Goal: Use online tool/utility: Utilize a website feature to perform a specific function

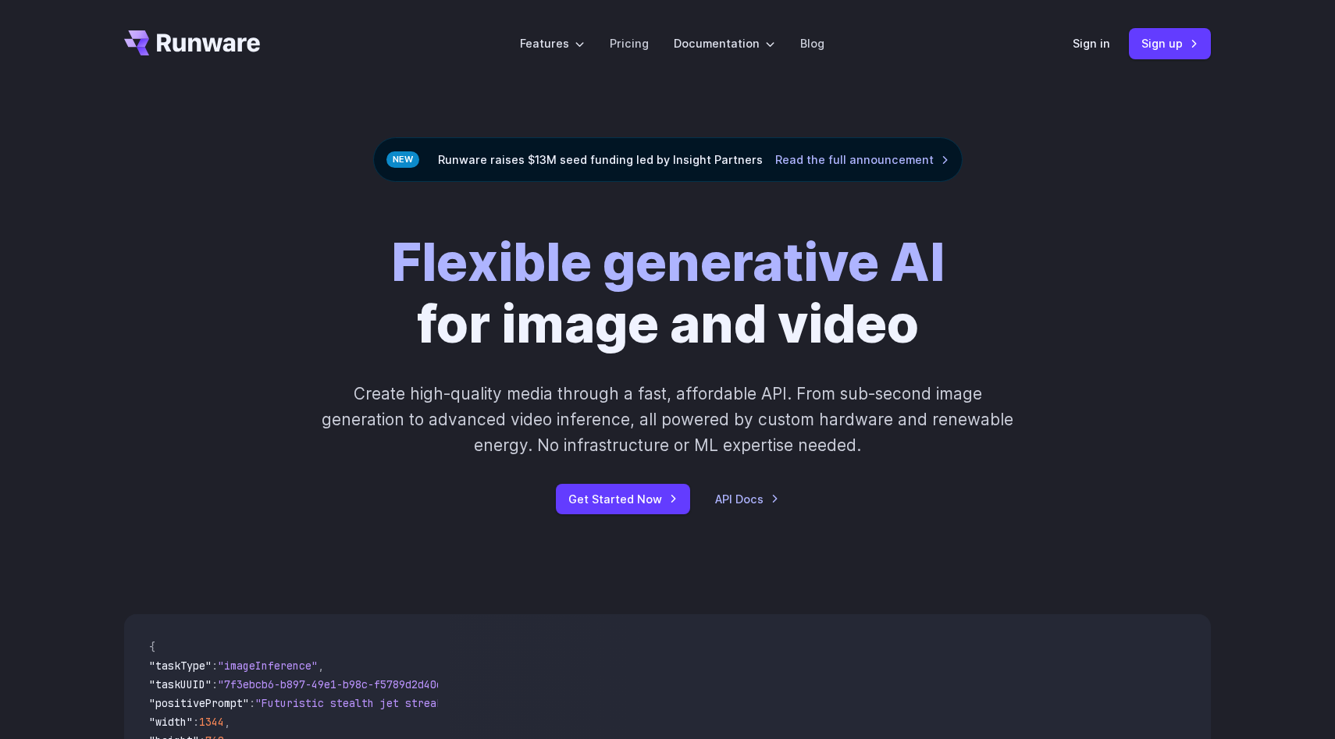
click at [1078, 56] on div "Sign in Sign up" at bounding box center [1142, 43] width 138 height 30
click at [1090, 48] on link "Sign in" at bounding box center [1091, 43] width 37 height 18
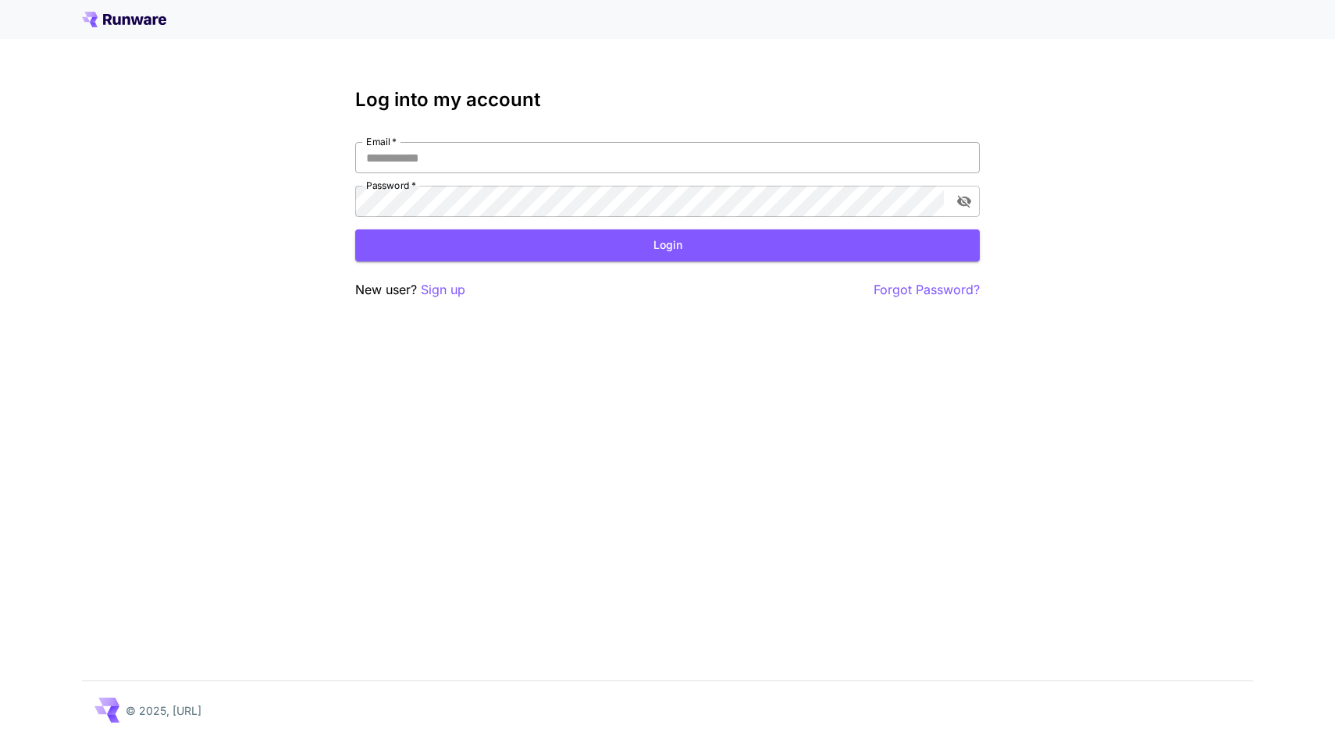
click at [599, 162] on input "Email   *" at bounding box center [667, 157] width 625 height 31
type input "**********"
click at [0, 739] on nordpass-portal at bounding box center [0, 739] width 0 height 0
click at [533, 273] on div "**********" at bounding box center [667, 194] width 625 height 211
click at [602, 260] on button "Login" at bounding box center [667, 246] width 625 height 32
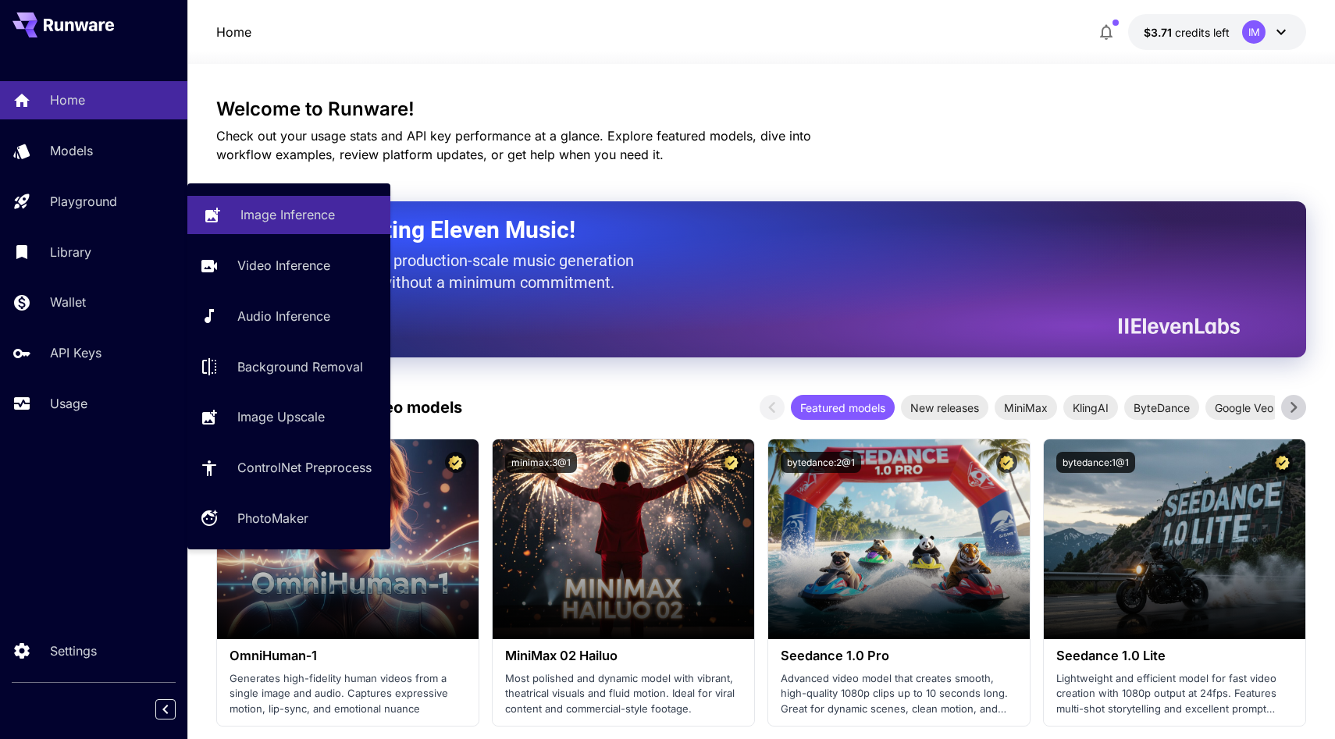
click at [315, 223] on p "Image Inference" at bounding box center [287, 214] width 94 height 19
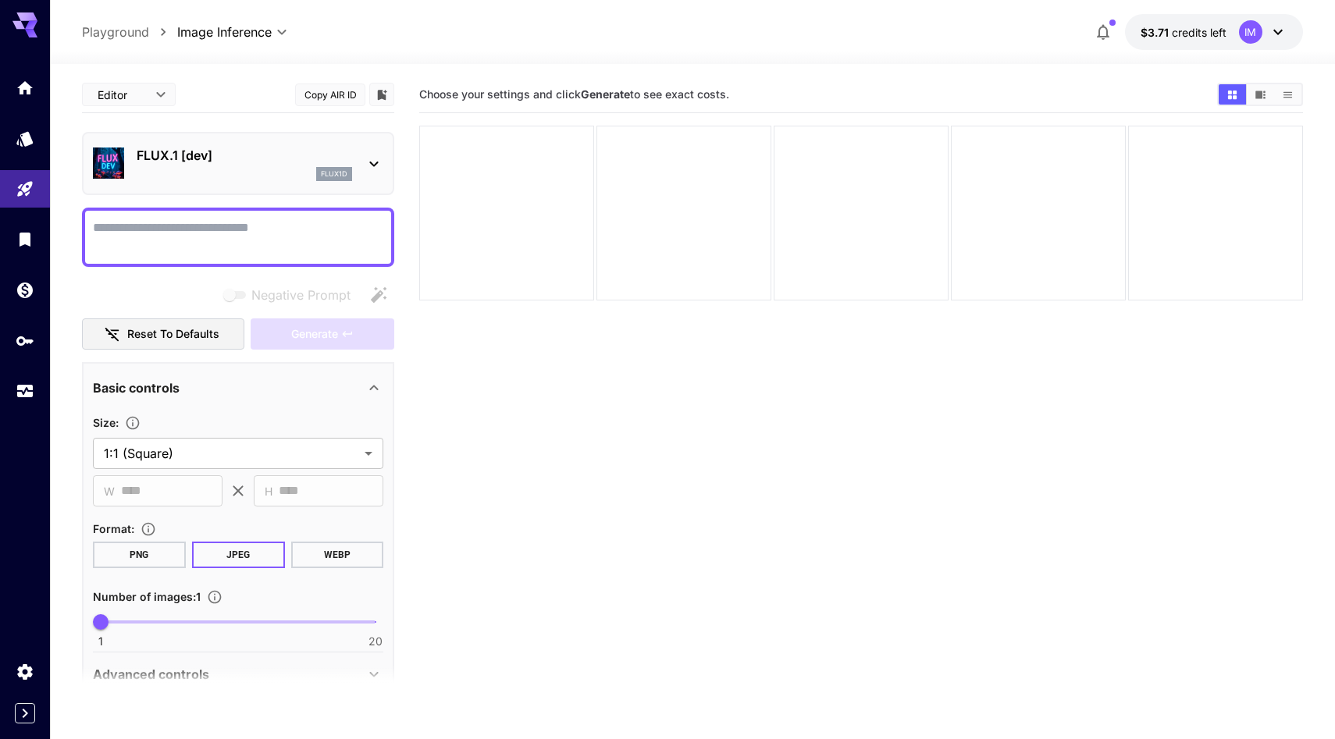
click at [162, 155] on p "FLUX.1 [dev]" at bounding box center [245, 155] width 216 height 19
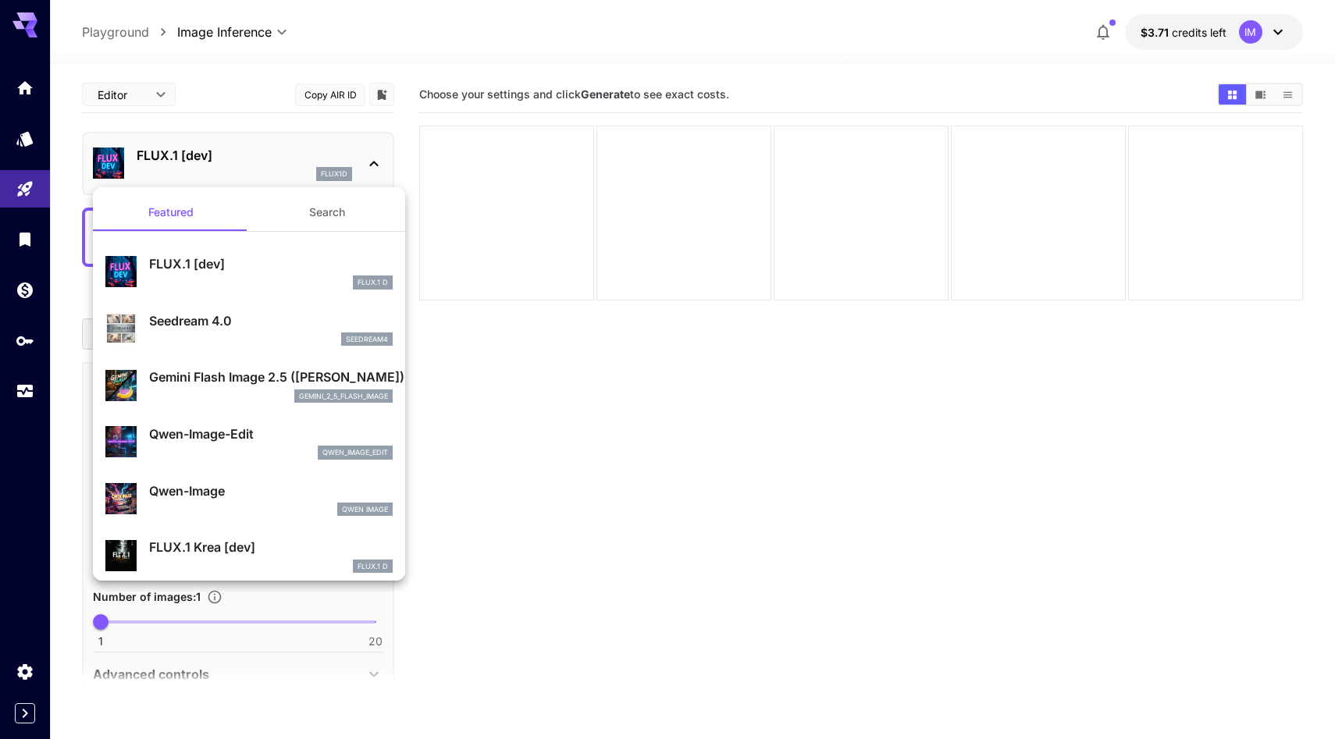
click at [256, 433] on p "Qwen-Image-Edit" at bounding box center [271, 434] width 244 height 19
type input "*"
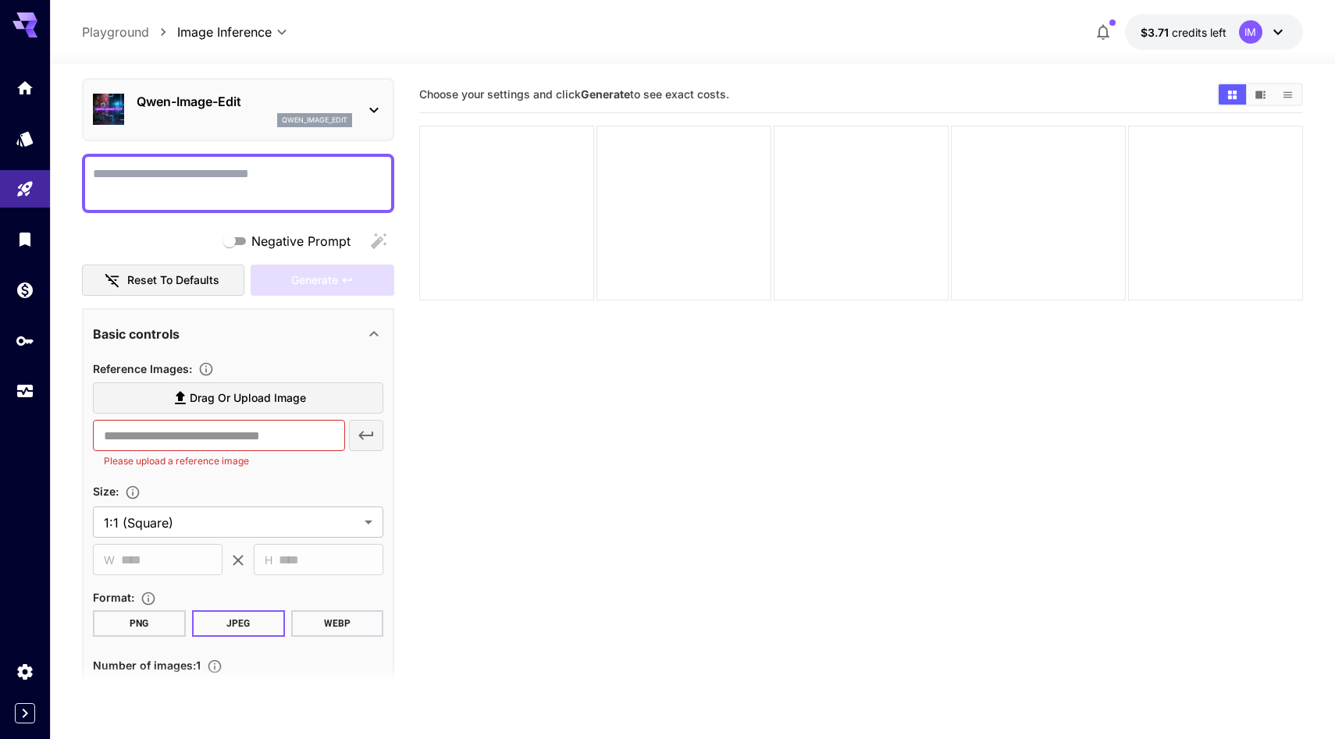
scroll to position [113, 0]
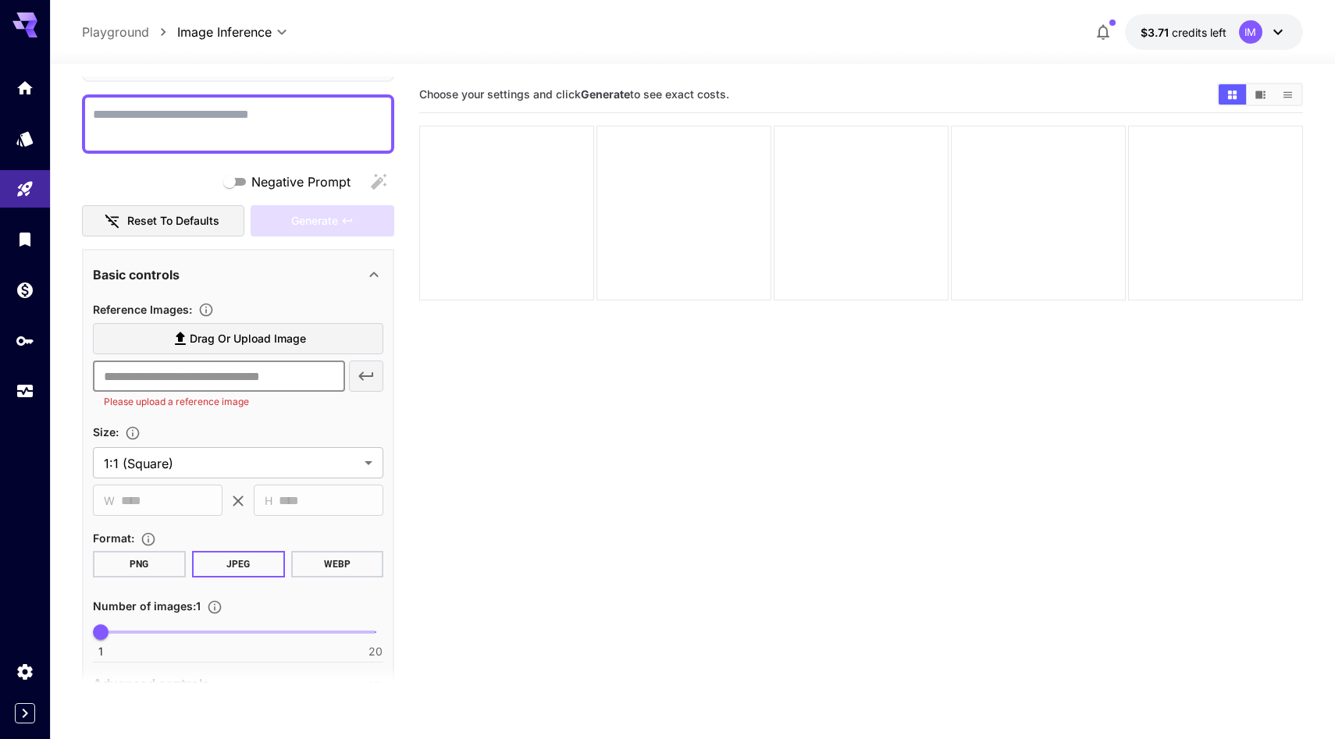
click at [281, 388] on input "text" at bounding box center [219, 376] width 252 height 31
click at [438, 417] on section "Choose your settings and click Generate to see exact costs." at bounding box center [861, 446] width 884 height 739
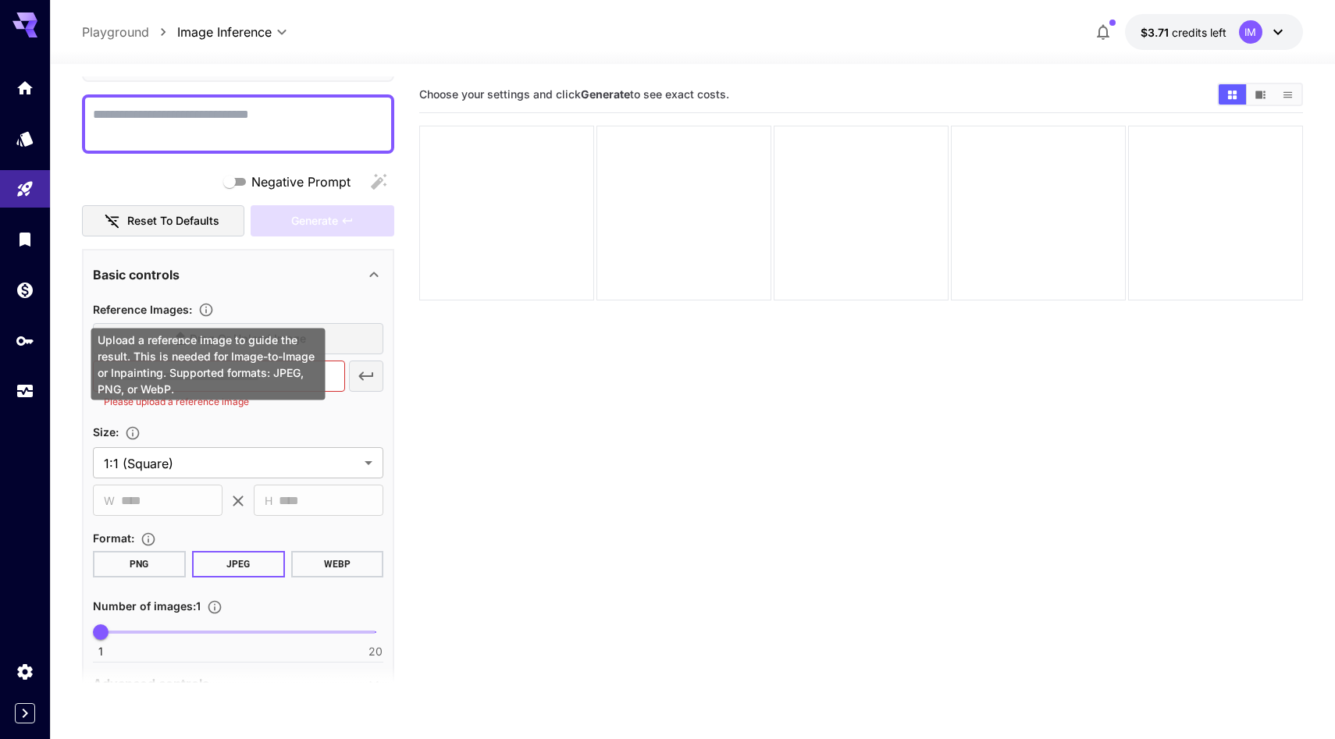
scroll to position [0, 0]
